Goal: Task Accomplishment & Management: Manage account settings

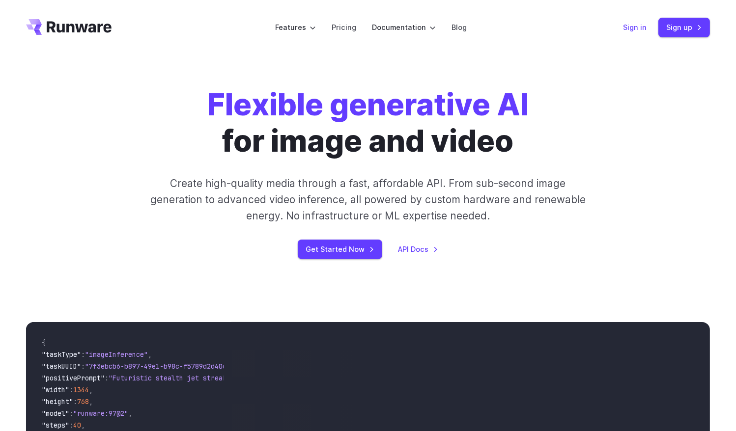
click at [637, 26] on link "Sign in" at bounding box center [635, 27] width 24 height 11
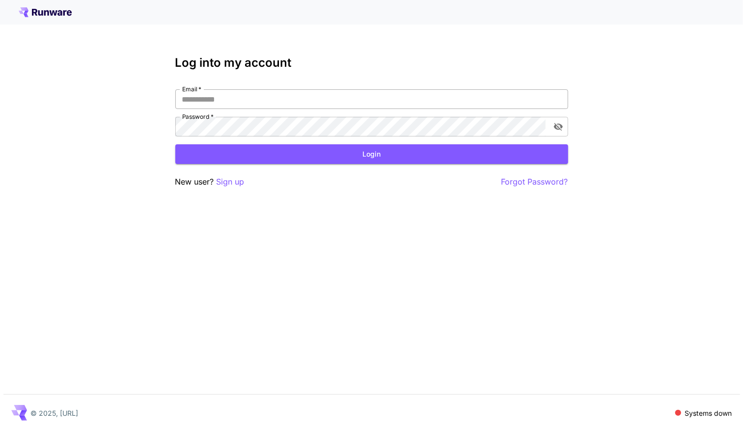
click at [284, 98] on input "Email   *" at bounding box center [371, 99] width 393 height 20
type input "**********"
click at [371, 160] on button "Login" at bounding box center [371, 154] width 393 height 20
